Goal: Information Seeking & Learning: Learn about a topic

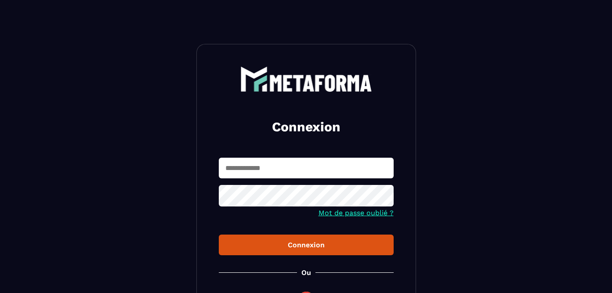
type input "**********"
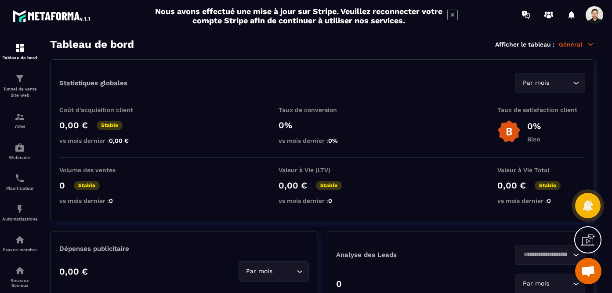
click at [452, 11] on icon at bounding box center [452, 15] width 11 height 11
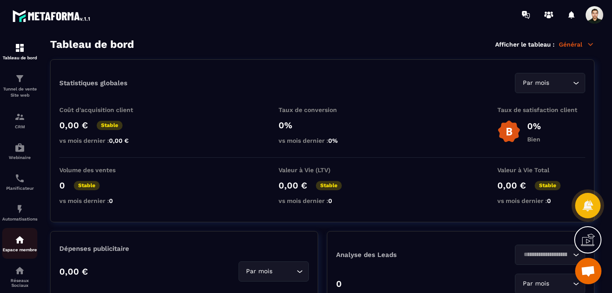
click at [17, 240] on img at bounding box center [19, 240] width 11 height 11
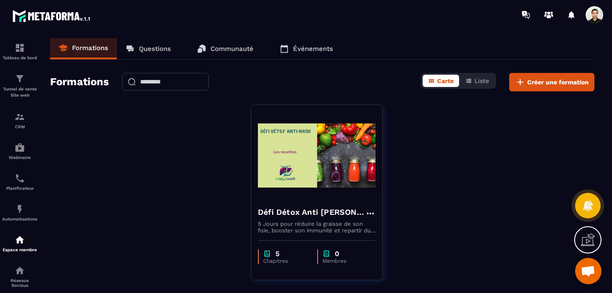
click at [215, 46] on p "Communauté" at bounding box center [231, 49] width 43 height 8
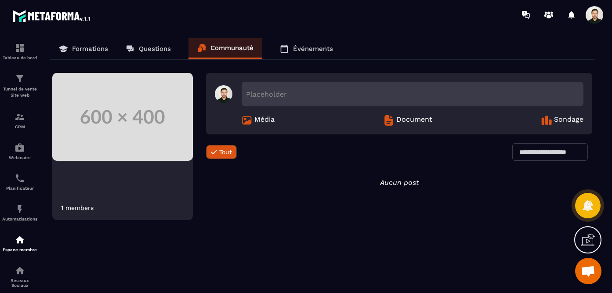
click at [88, 51] on p "Formations" at bounding box center [90, 49] width 36 height 8
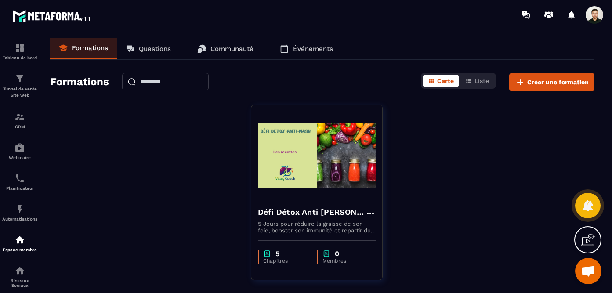
click at [231, 51] on p "Communauté" at bounding box center [231, 49] width 43 height 8
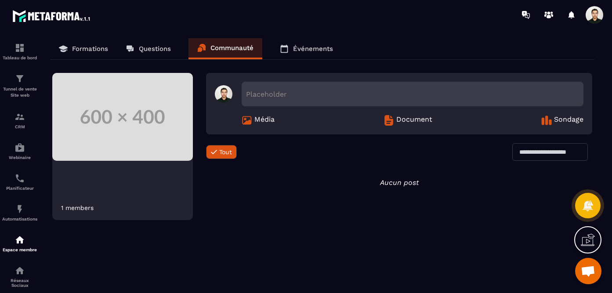
click at [66, 40] on link "Formations" at bounding box center [83, 48] width 67 height 21
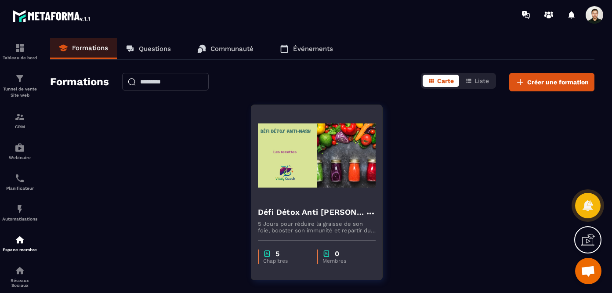
click at [325, 158] on img at bounding box center [317, 156] width 118 height 88
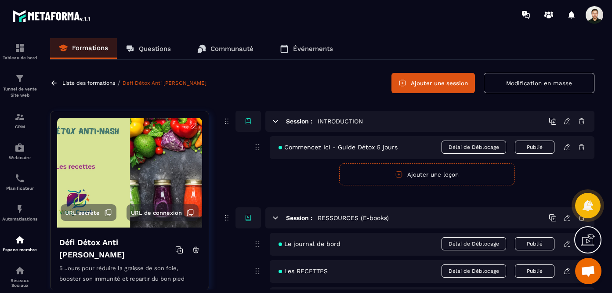
scroll to position [504, 0]
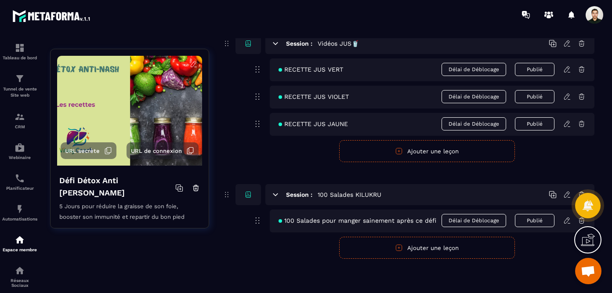
click at [353, 218] on span "100 Salades pour manger sainement après ce défi" at bounding box center [357, 220] width 158 height 7
click at [567, 222] on icon at bounding box center [567, 221] width 8 height 8
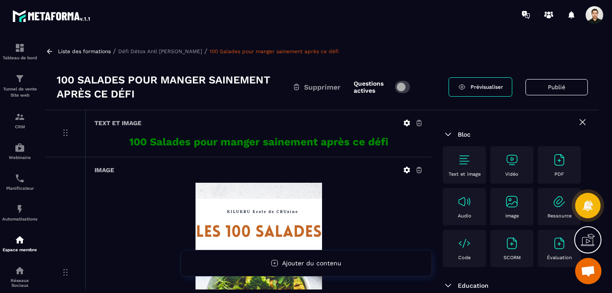
click at [293, 227] on img at bounding box center [258, 282] width 126 height 198
click at [408, 169] on icon at bounding box center [407, 170] width 7 height 7
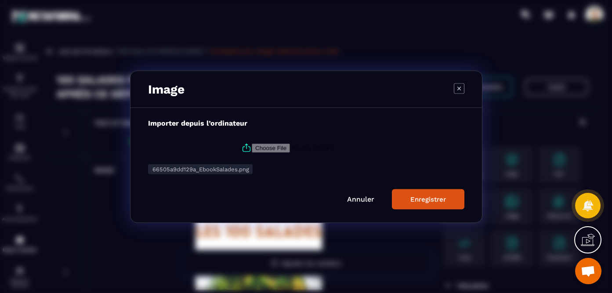
click at [229, 171] on span "66505a9dd129a_EbookSalades.png" at bounding box center [200, 169] width 97 height 7
click at [368, 199] on link "Annuler" at bounding box center [360, 199] width 27 height 8
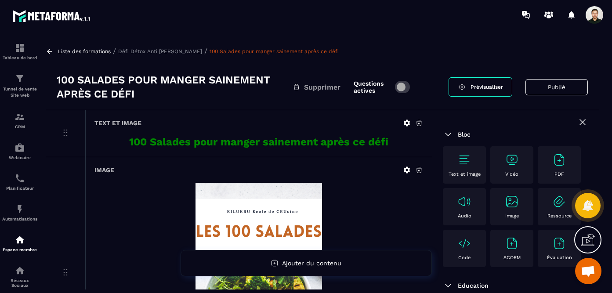
scroll to position [217, 0]
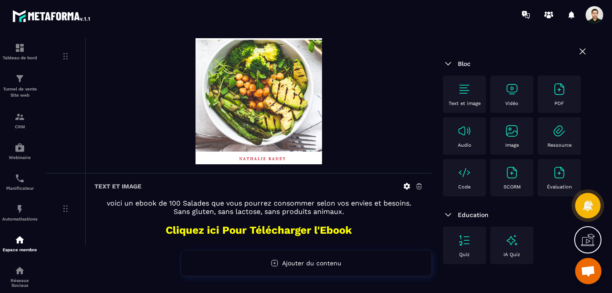
click at [309, 235] on strong "Cliquez ici Pour Télécharger l'Ebook" at bounding box center [259, 230] width 186 height 12
click at [594, 16] on span at bounding box center [594, 15] width 18 height 18
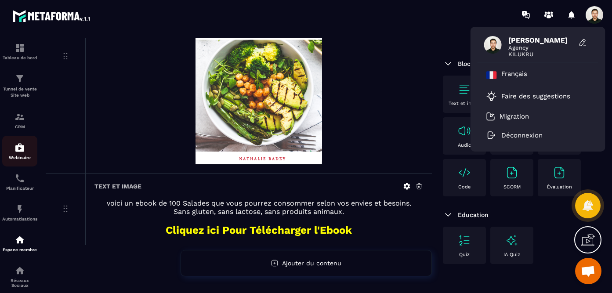
scroll to position [82, 0]
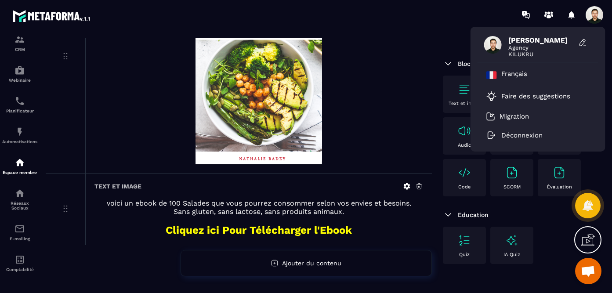
click at [426, 55] on div "Image" at bounding box center [258, 57] width 347 height 232
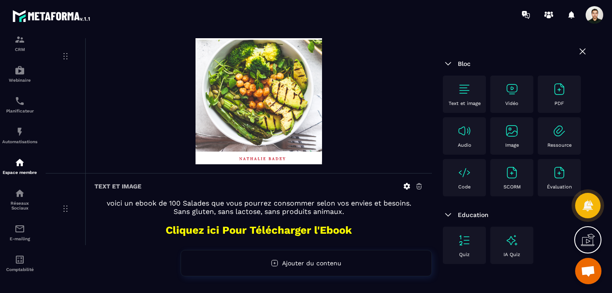
click at [596, 14] on span at bounding box center [594, 15] width 18 height 18
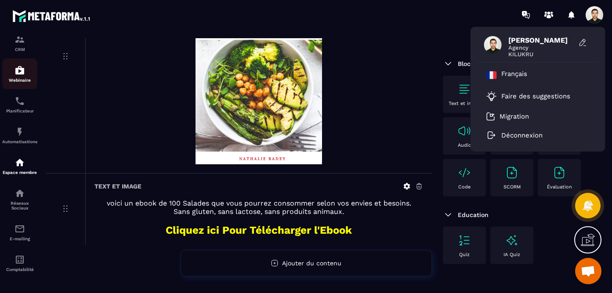
scroll to position [0, 0]
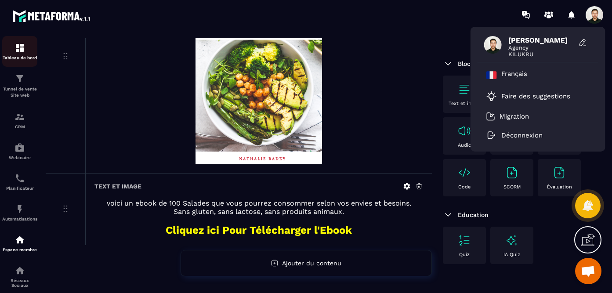
click at [22, 50] on img at bounding box center [19, 48] width 11 height 11
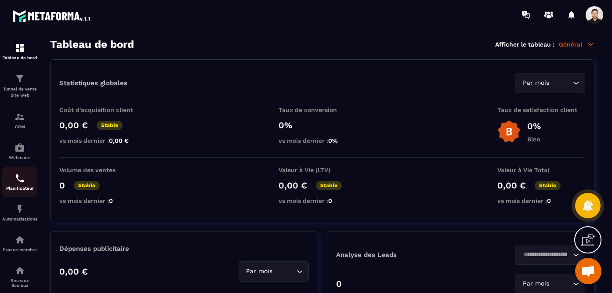
scroll to position [82, 0]
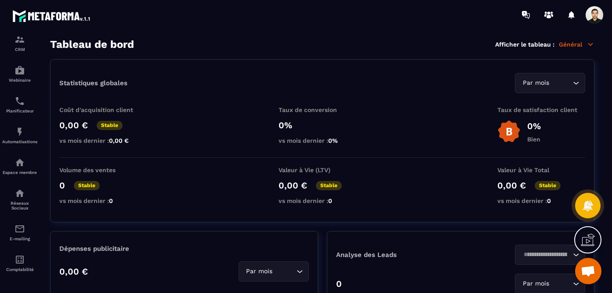
click at [594, 9] on span at bounding box center [594, 15] width 18 height 18
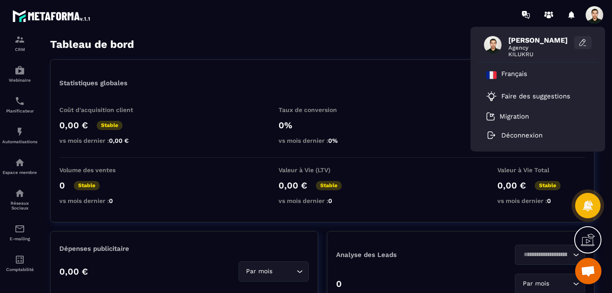
click at [582, 43] on icon at bounding box center [582, 42] width 9 height 9
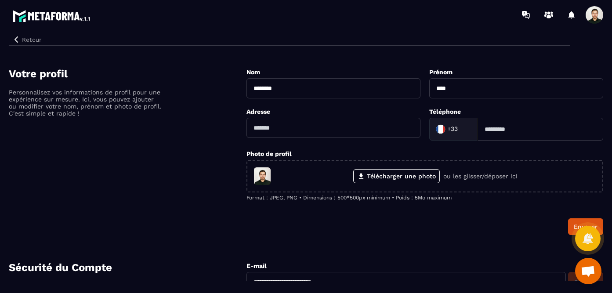
click at [592, 15] on span at bounding box center [594, 15] width 18 height 18
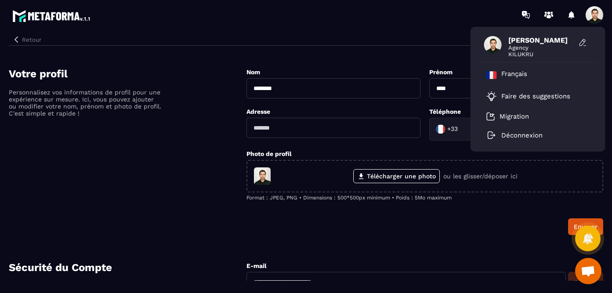
click at [25, 39] on button "Retour" at bounding box center [27, 39] width 36 height 11
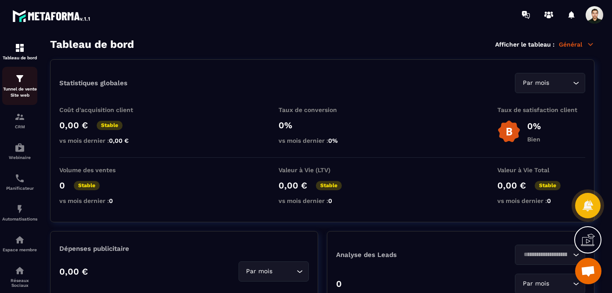
click at [21, 82] on img at bounding box center [19, 78] width 11 height 11
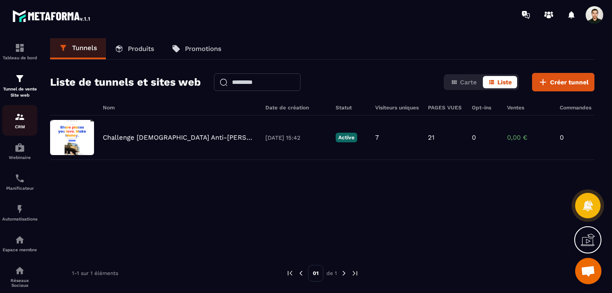
click at [24, 111] on link "CRM" at bounding box center [19, 120] width 35 height 31
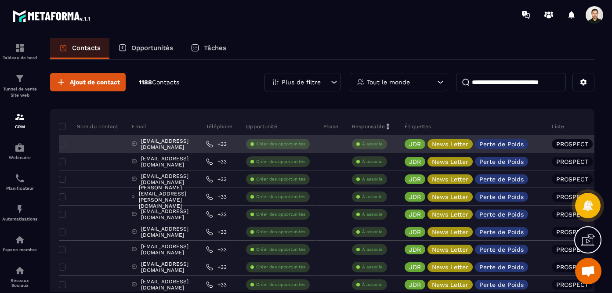
click at [310, 147] on div "Créer des opportunités" at bounding box center [278, 144] width 64 height 11
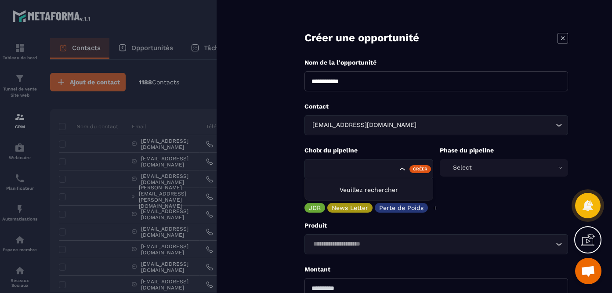
click at [404, 168] on icon "Search for option" at bounding box center [402, 169] width 9 height 9
click at [274, 147] on form "**********" at bounding box center [435, 199] width 351 height 399
click at [565, 33] on icon at bounding box center [562, 38] width 11 height 11
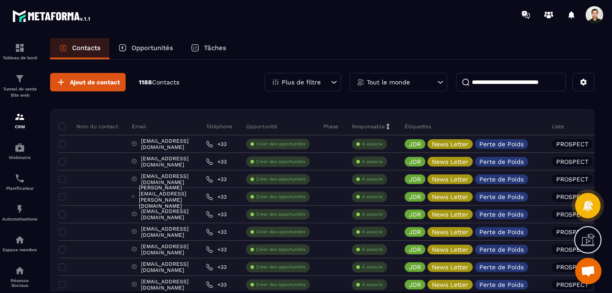
click at [126, 45] on icon at bounding box center [122, 47] width 6 height 6
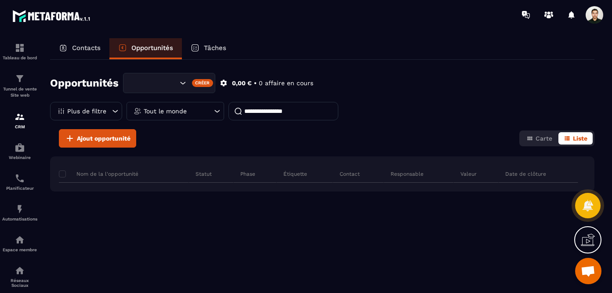
click at [87, 47] on p "Contacts" at bounding box center [86, 48] width 29 height 8
